Goal: Task Accomplishment & Management: Use online tool/utility

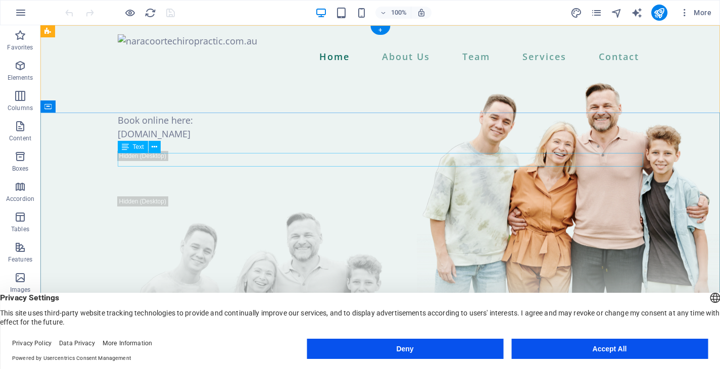
click at [211, 127] on div "Book online here:" at bounding box center [380, 121] width 525 height 14
click at [195, 127] on div "Book online here:" at bounding box center [380, 121] width 525 height 14
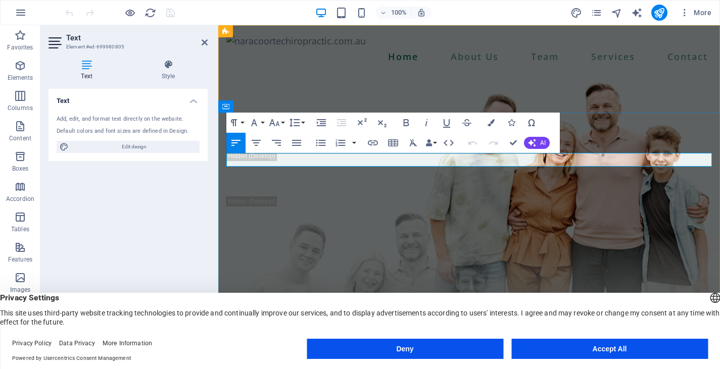
click at [314, 127] on p "Book online here:" at bounding box center [468, 121] width 485 height 14
click at [288, 141] on div "[DOMAIN_NAME]" at bounding box center [468, 134] width 485 height 14
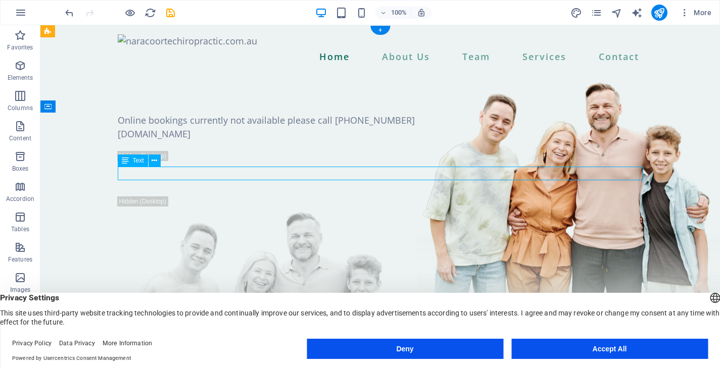
drag, startPoint x: 313, startPoint y: 172, endPoint x: 136, endPoint y: 176, distance: 177.3
click at [136, 141] on div "[DOMAIN_NAME]" at bounding box center [380, 134] width 525 height 14
click at [289, 141] on div "[DOMAIN_NAME]" at bounding box center [380, 134] width 525 height 14
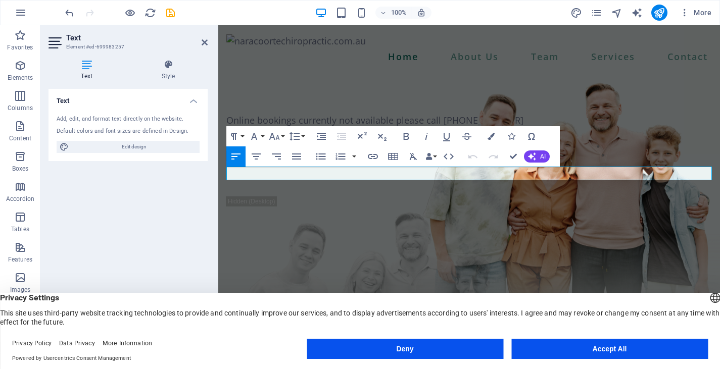
drag, startPoint x: 398, startPoint y: 174, endPoint x: 198, endPoint y: 174, distance: 200.5
click at [626, 135] on div "Online bookings currently not available please call [PHONE_NUMBER]" at bounding box center [468, 283] width 501 height 420
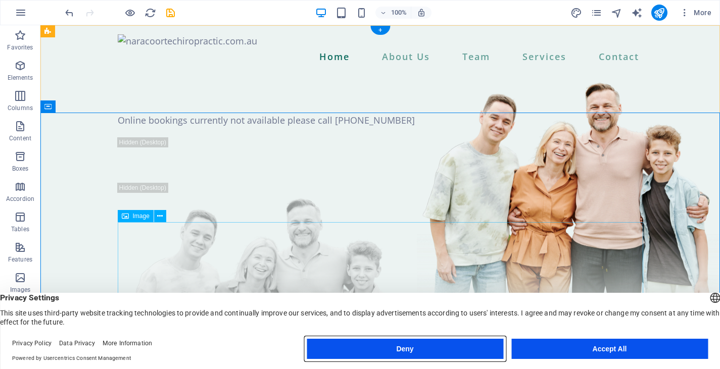
click at [439, 352] on button "Deny" at bounding box center [405, 349] width 196 height 20
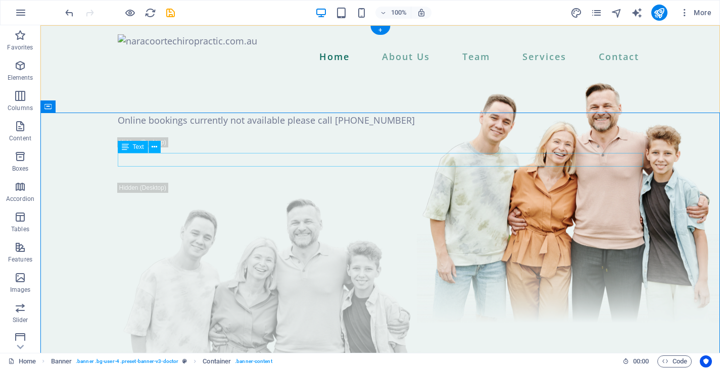
click at [353, 127] on div "Online bookings currently not available please call [PHONE_NUMBER]" at bounding box center [380, 121] width 525 height 14
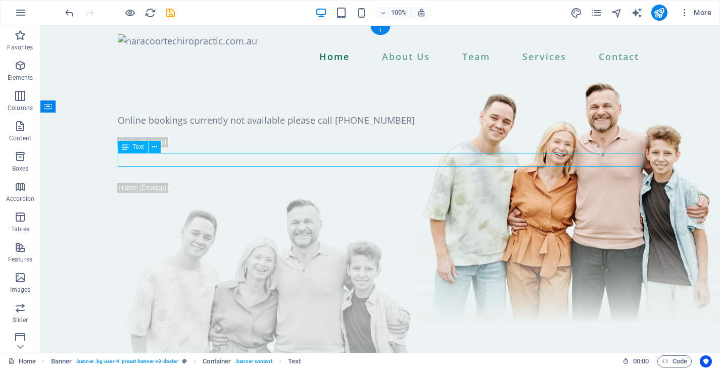
click at [386, 127] on div "Online bookings currently not available please call [PHONE_NUMBER]" at bounding box center [380, 121] width 525 height 14
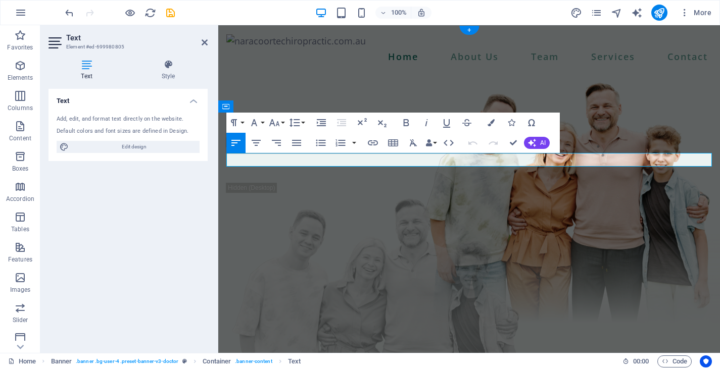
click at [497, 127] on p "Online bookings currently not available please call [PHONE_NUMBER]" at bounding box center [468, 121] width 485 height 14
click at [440, 127] on p "Online bookings currently not available please call [PHONE_NUMBER]" at bounding box center [468, 121] width 485 height 14
click at [390, 127] on p "Online bookings currently not available please call [PHONE_NUMBER]" at bounding box center [468, 121] width 485 height 14
click at [521, 127] on p "Online bookings currently not available; please call [PHONE_NUMBER]" at bounding box center [468, 121] width 485 height 14
click at [518, 127] on p "Online bookings currently not available; please call [PHONE_NUMBER] for booking" at bounding box center [468, 121] width 485 height 14
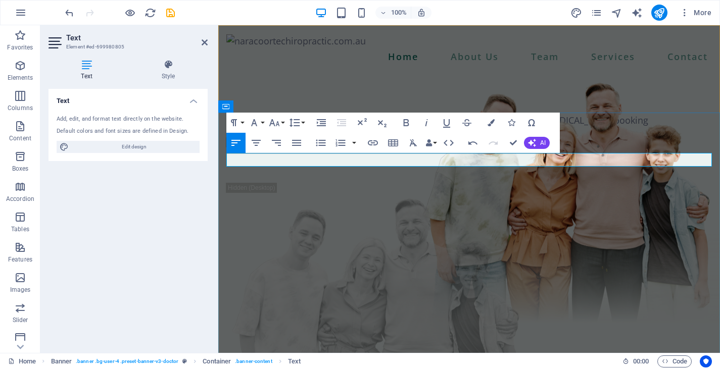
click at [613, 137] on div at bounding box center [468, 132] width 485 height 10
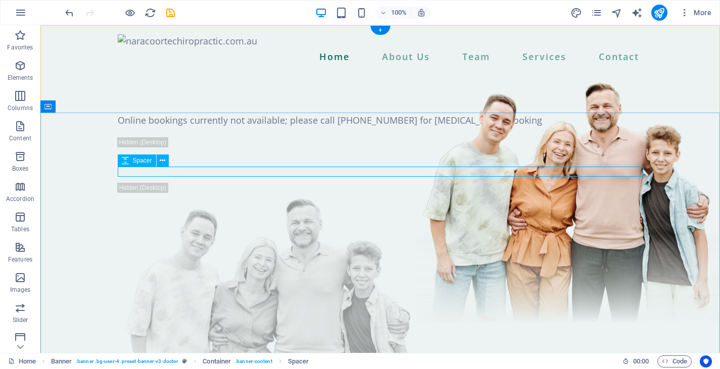
click at [555, 137] on div at bounding box center [380, 132] width 525 height 10
click at [541, 127] on div "Online bookings currently not available; please call [PHONE_NUMBER] for [MEDICA…" at bounding box center [380, 121] width 525 height 14
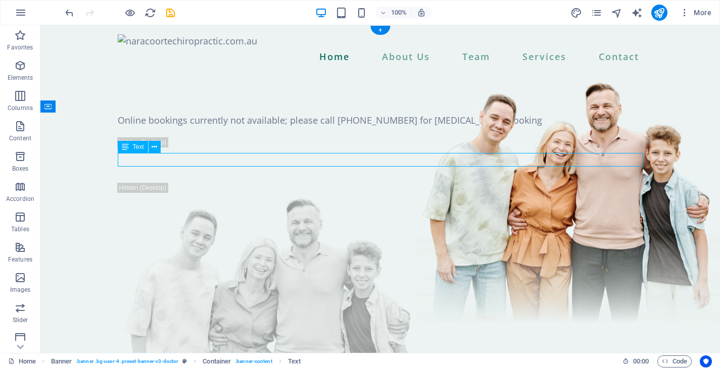
click at [510, 127] on div "Online bookings currently not available; please call [PHONE_NUMBER] for [MEDICA…" at bounding box center [380, 121] width 525 height 14
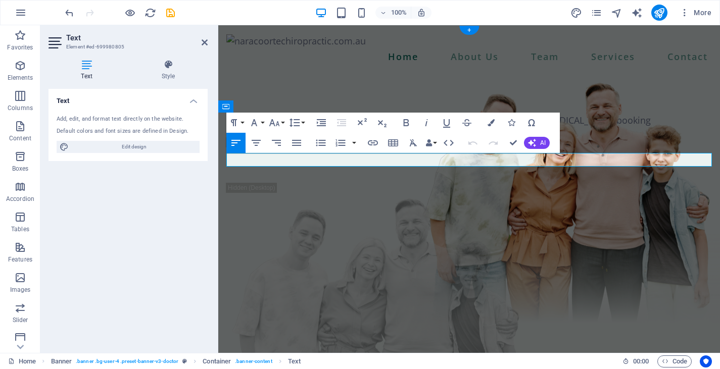
click at [611, 127] on p "Online bookings currently not available; please call [PHONE_NUMBER] for [MEDICA…" at bounding box center [468, 121] width 485 height 14
click at [515, 127] on p "Online bookings currently not available; please call [PHONE_NUMBER] for [MEDICA…" at bounding box center [468, 121] width 485 height 14
click at [664, 129] on div "Online bookings currently not available; please call [PHONE_NUMBER] for your [M…" at bounding box center [468, 276] width 501 height 406
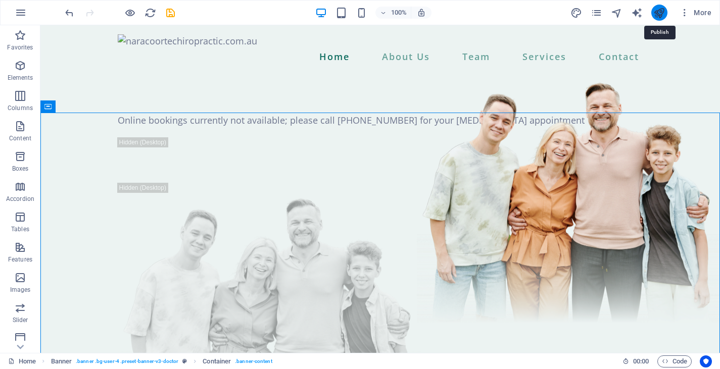
click at [658, 13] on icon "publish" at bounding box center [659, 13] width 12 height 12
checkbox input "false"
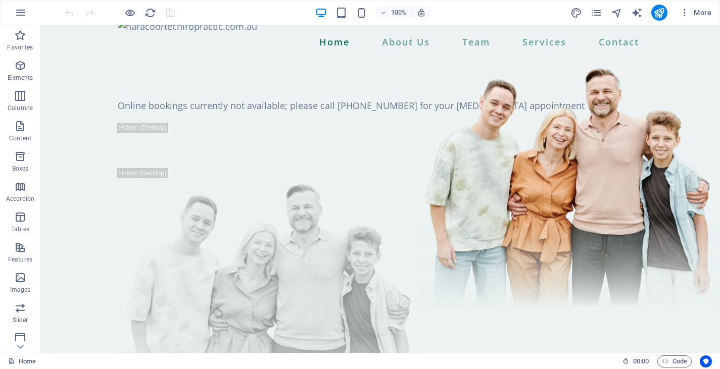
scroll to position [16, 0]
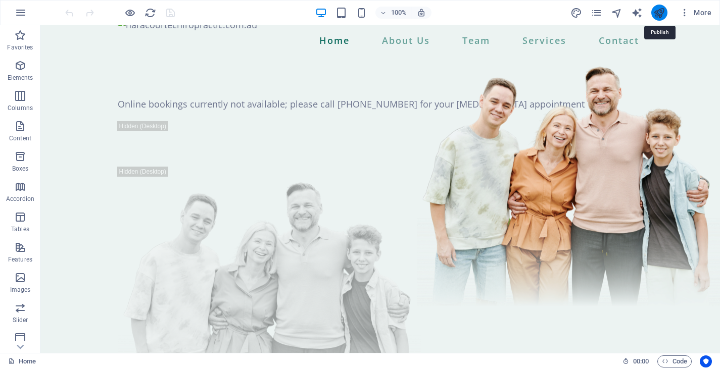
click at [663, 12] on icon "publish" at bounding box center [659, 13] width 12 height 12
